Goal: Transaction & Acquisition: Purchase product/service

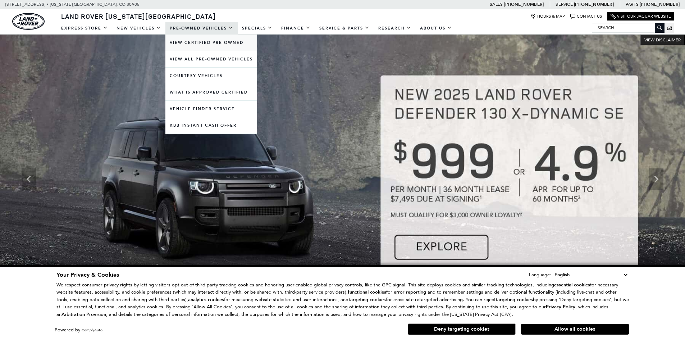
click at [205, 45] on link "View Certified Pre-Owned" at bounding box center [211, 43] width 92 height 16
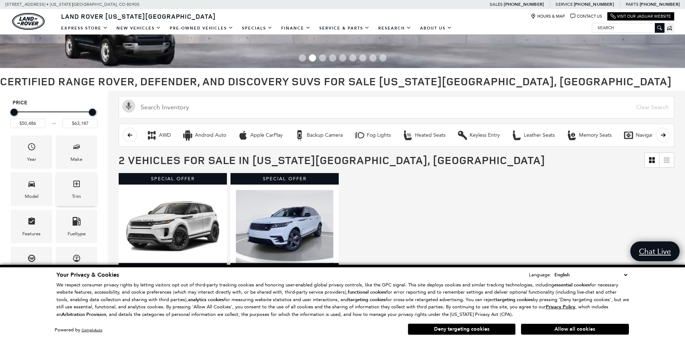
scroll to position [72, 0]
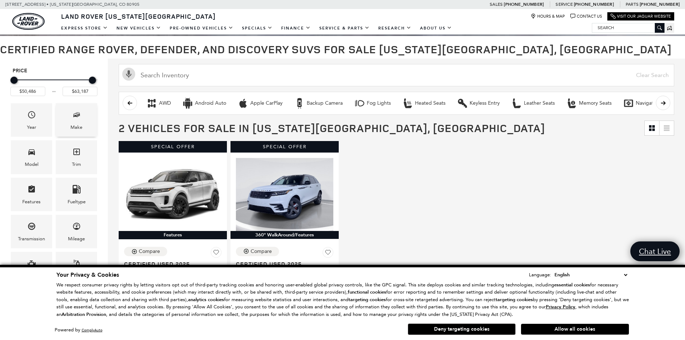
click at [70, 112] on div "Make" at bounding box center [76, 119] width 41 height 33
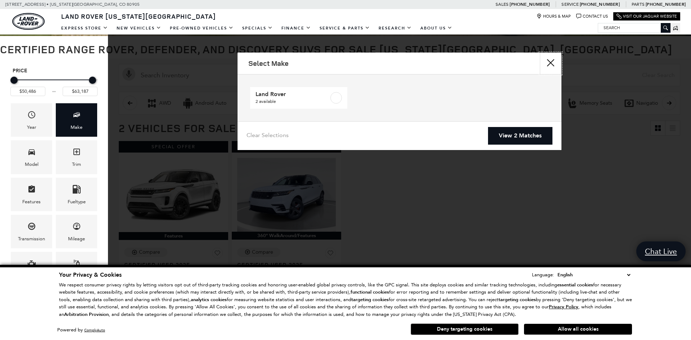
click at [550, 67] on button "close" at bounding box center [551, 64] width 22 height 22
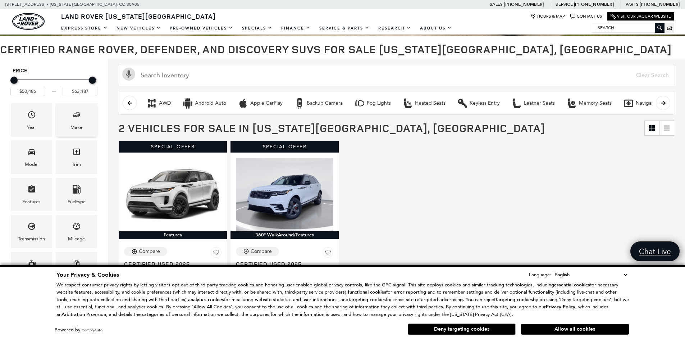
scroll to position [0, 0]
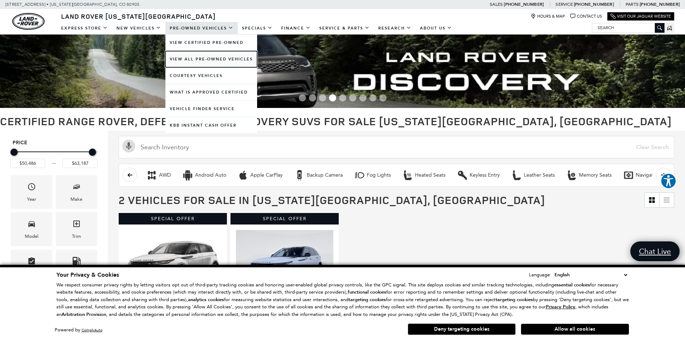
click at [192, 58] on link "View All Pre-Owned Vehicles" at bounding box center [211, 59] width 92 height 16
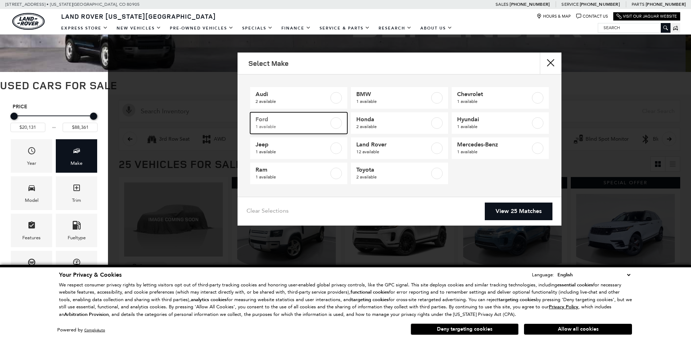
click at [304, 125] on span "1 available" at bounding box center [291, 126] width 73 height 7
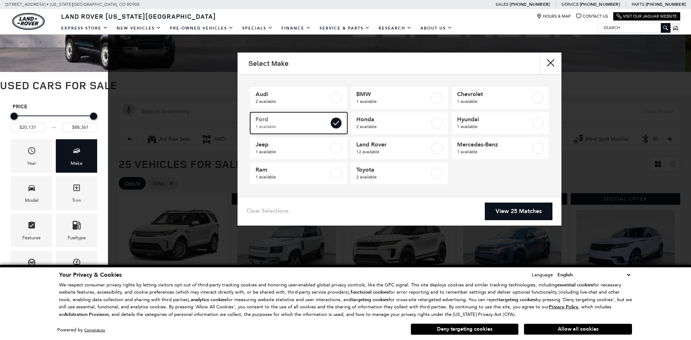
type input "$25,538"
checkbox input "true"
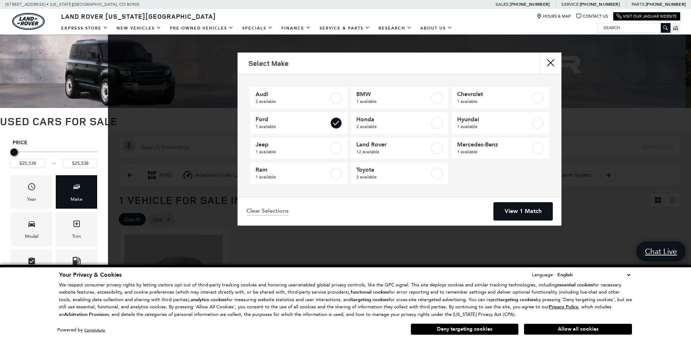
click at [523, 205] on link "View 1 Match" at bounding box center [522, 211] width 59 height 18
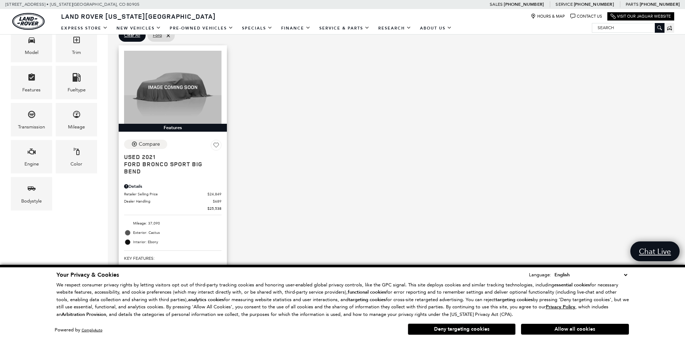
scroll to position [180, 0]
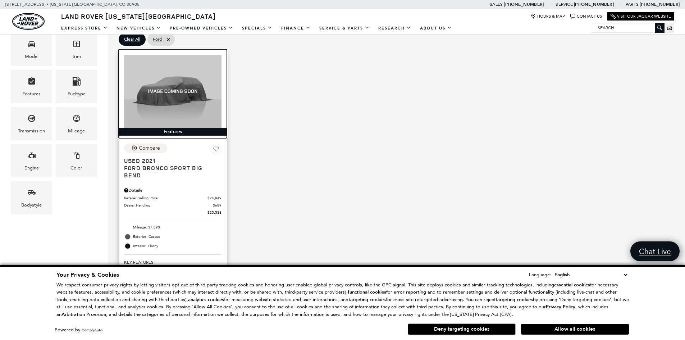
click at [163, 116] on img at bounding box center [172, 91] width 97 height 73
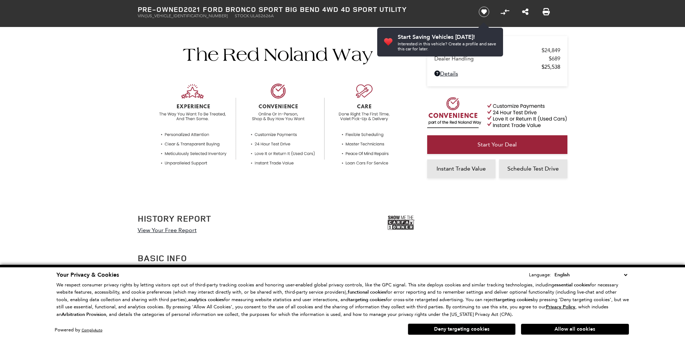
scroll to position [431, 0]
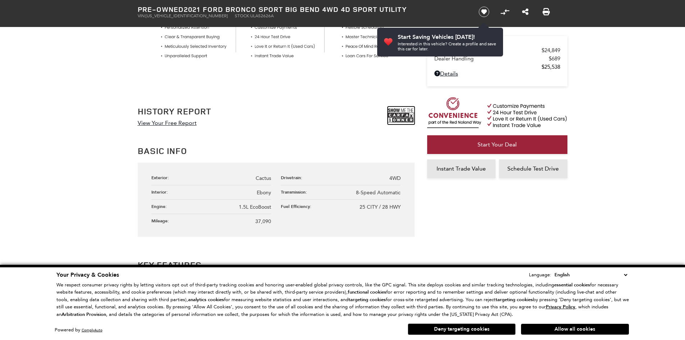
click at [399, 117] on img at bounding box center [401, 115] width 27 height 18
